Goal: Use online tool/utility: Utilize a website feature to perform a specific function

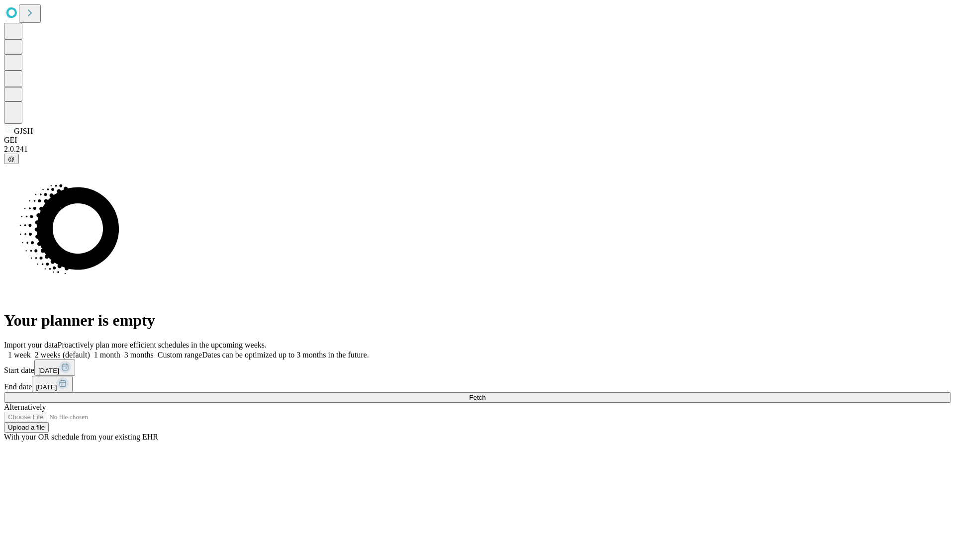
click at [485, 394] on span "Fetch" at bounding box center [477, 397] width 16 height 7
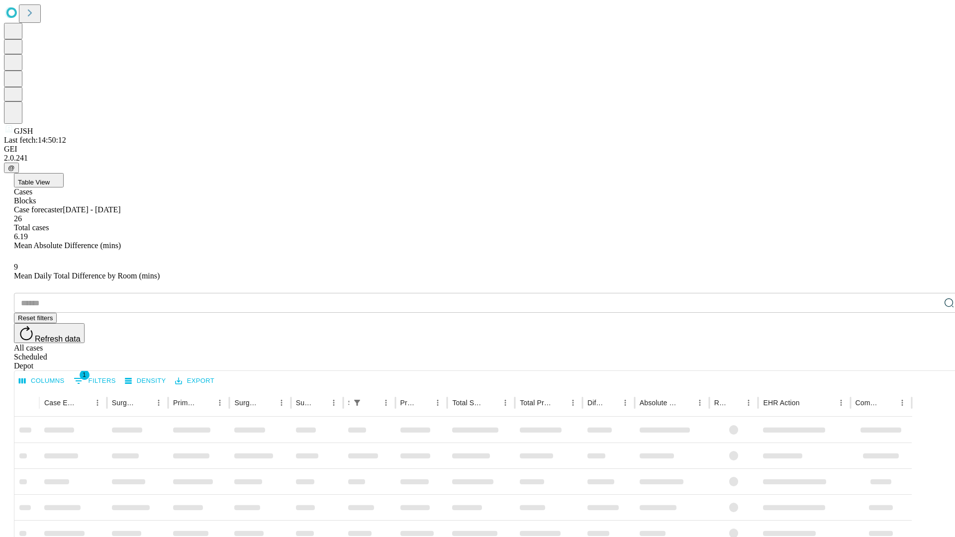
click at [50, 178] on span "Table View" at bounding box center [34, 181] width 32 height 7
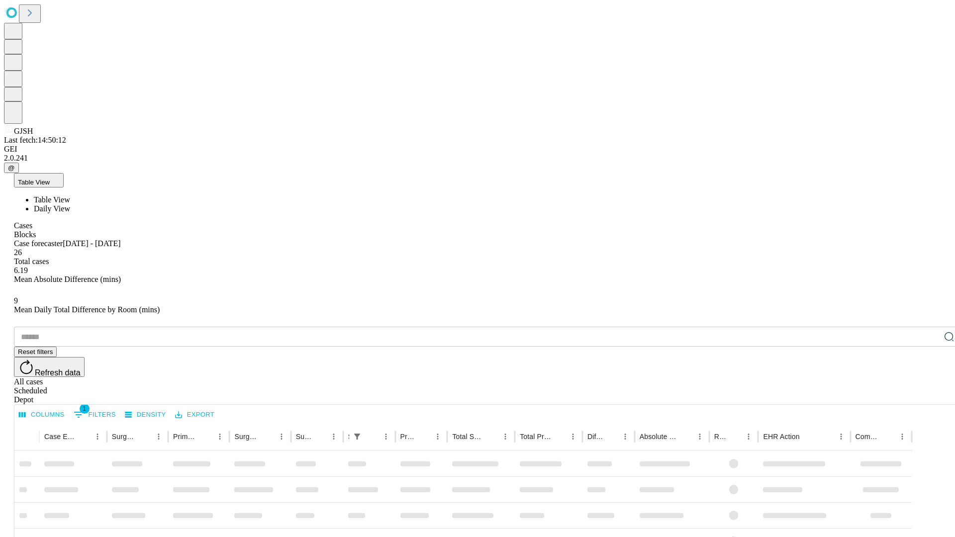
click at [70, 204] on span "Daily View" at bounding box center [52, 208] width 36 height 8
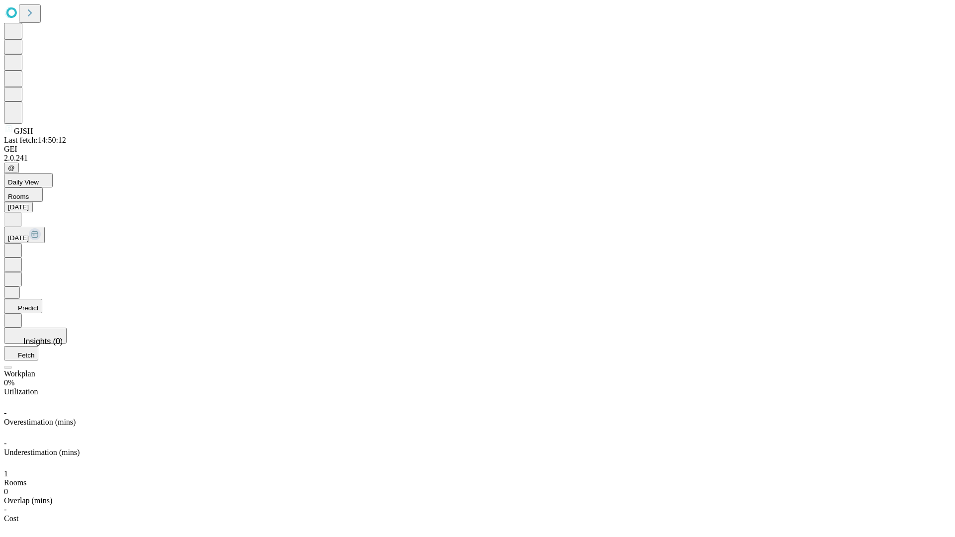
click at [42, 299] on button "Predict" at bounding box center [23, 306] width 38 height 14
